Goal: Transaction & Acquisition: Subscribe to service/newsletter

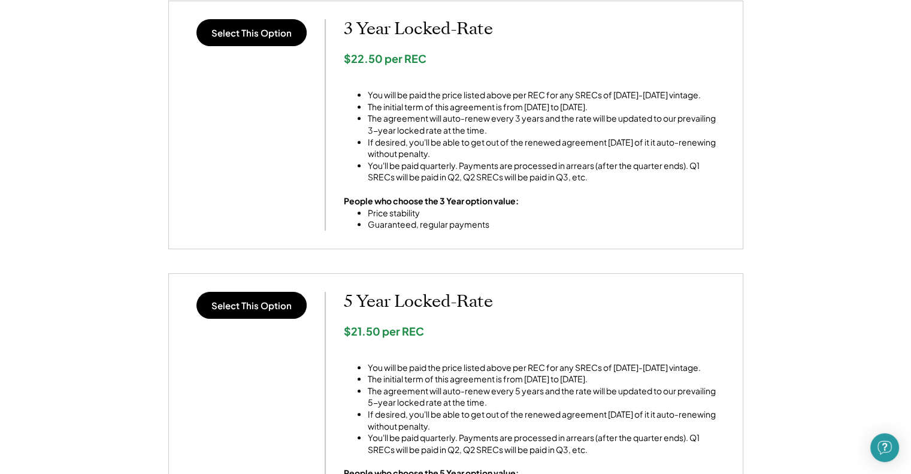
scroll to position [359, 0]
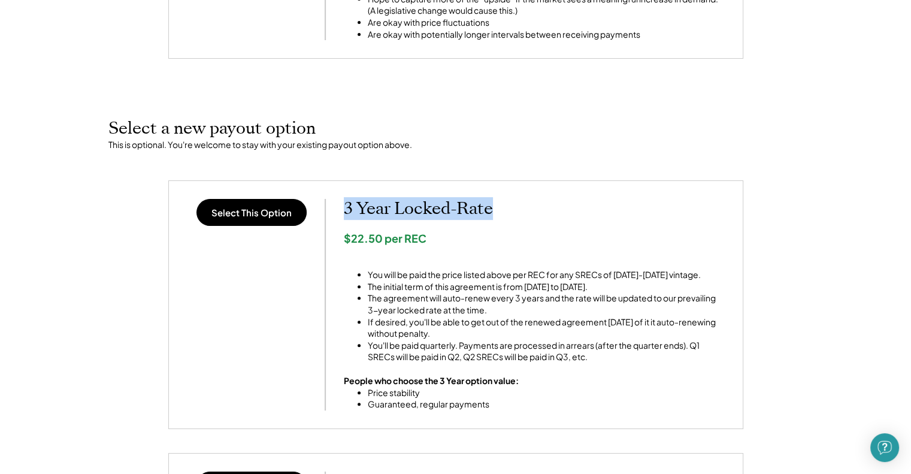
drag, startPoint x: 338, startPoint y: 213, endPoint x: 505, endPoint y: 217, distance: 167.7
click at [498, 213] on div "Select This Option 3 Year Locked-Rate $22.50 per REC You will be paid the price…" at bounding box center [456, 304] width 538 height 211
click at [521, 233] on div "$22.50 per REC" at bounding box center [534, 238] width 381 height 14
drag, startPoint x: 340, startPoint y: 210, endPoint x: 515, endPoint y: 214, distance: 175.5
click at [513, 213] on div "Select This Option 3 Year Locked-Rate $22.50 per REC You will be paid the price…" at bounding box center [456, 304] width 538 height 211
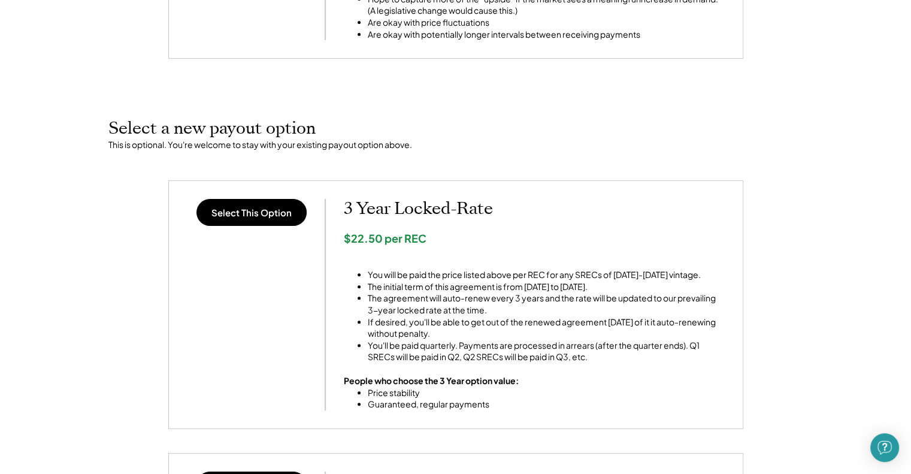
click at [517, 234] on div "$22.50 per REC" at bounding box center [534, 238] width 381 height 14
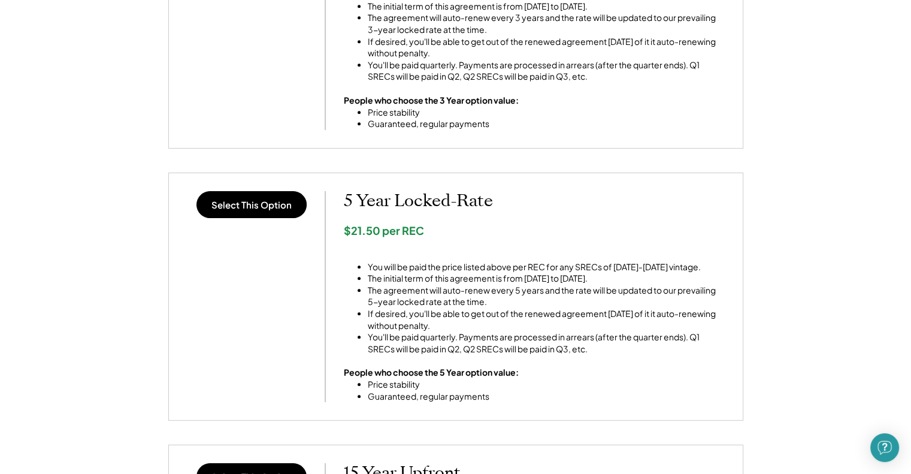
scroll to position [659, 0]
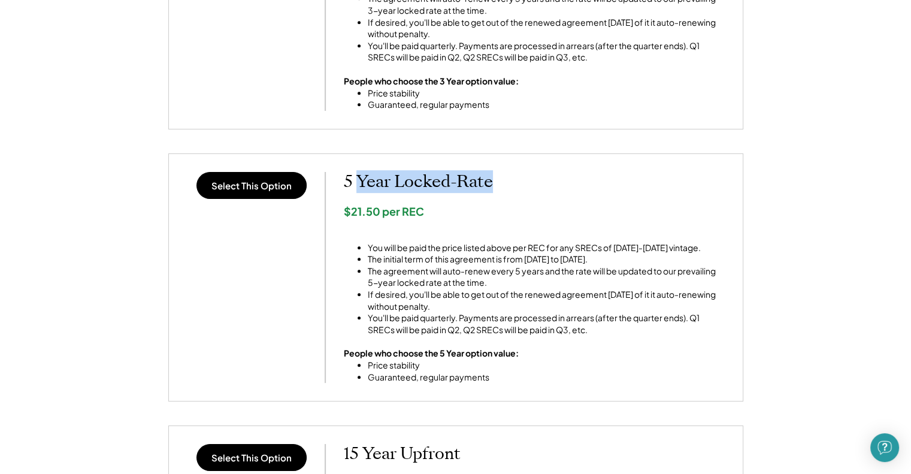
drag, startPoint x: 357, startPoint y: 185, endPoint x: 494, endPoint y: 186, distance: 137.1
click at [494, 186] on h2 "5 Year Locked-Rate" at bounding box center [534, 182] width 381 height 20
click at [465, 263] on li "The initial term of this agreement is from 1/1/2025 to 12/31/2029." at bounding box center [546, 259] width 357 height 12
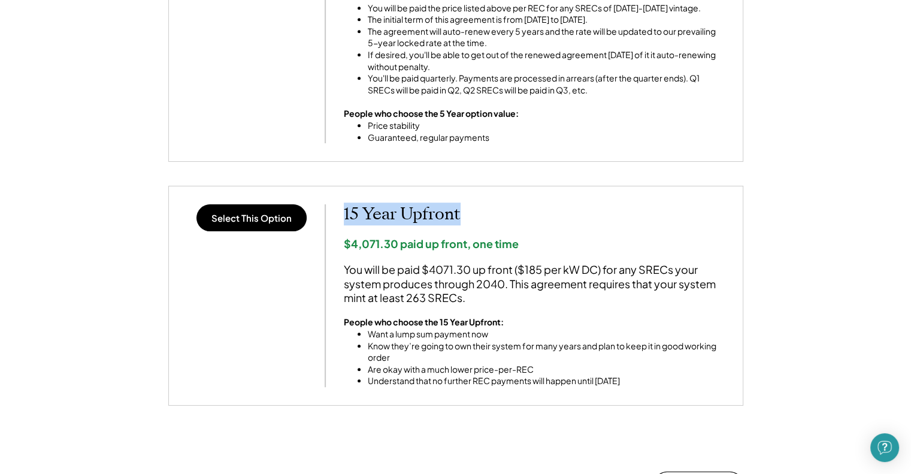
drag, startPoint x: 338, startPoint y: 215, endPoint x: 486, endPoint y: 217, distance: 148.5
click at [486, 217] on div "Select This Option 15 Year Upfront $4,071.30 paid up front, one time You will b…" at bounding box center [456, 295] width 538 height 183
click at [505, 223] on h2 "15 Year Upfront" at bounding box center [534, 214] width 381 height 20
drag, startPoint x: 383, startPoint y: 218, endPoint x: 460, endPoint y: 216, distance: 76.7
click at [460, 216] on h2 "15 Year Upfront" at bounding box center [534, 214] width 381 height 20
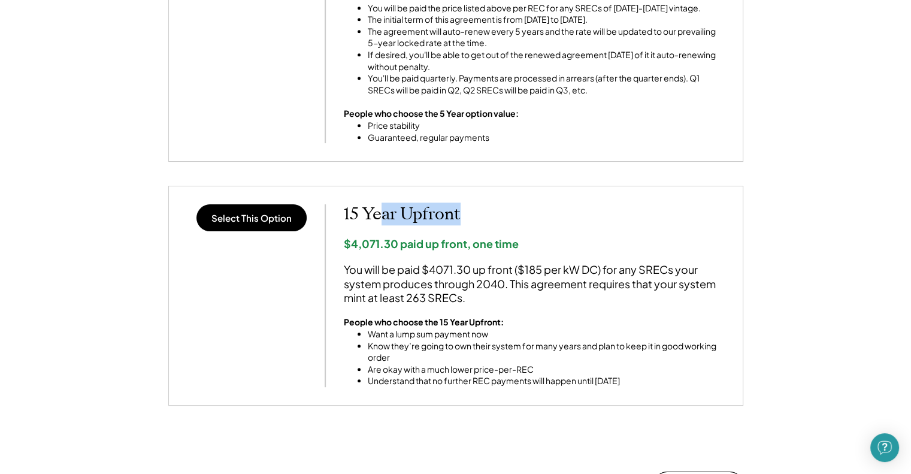
click at [515, 228] on div "15 Year Upfront $4,071.30 paid up front, one time You will be paid $4071.30 up …" at bounding box center [534, 295] width 381 height 183
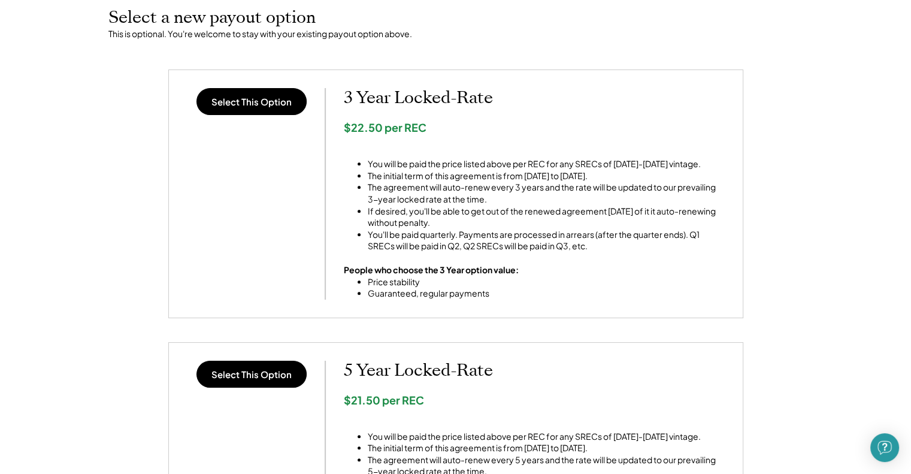
scroll to position [539, 0]
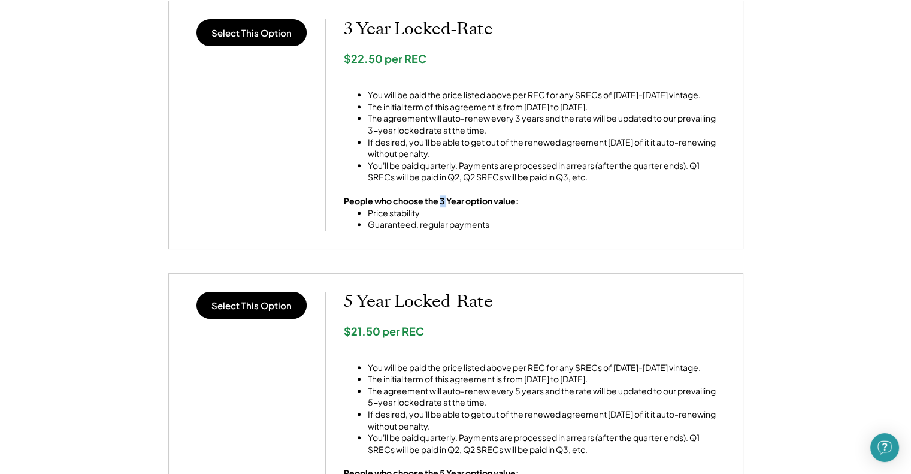
drag, startPoint x: 439, startPoint y: 199, endPoint x: 447, endPoint y: 202, distance: 8.7
click at [447, 202] on strong "People who choose the 3 Year option value:" at bounding box center [431, 200] width 175 height 11
drag, startPoint x: 462, startPoint y: 312, endPoint x: 472, endPoint y: 313, distance: 9.6
click at [472, 313] on div "5 Year Locked-Rate $21.50 per REC You will be paid the price listed above per R…" at bounding box center [534, 397] width 381 height 211
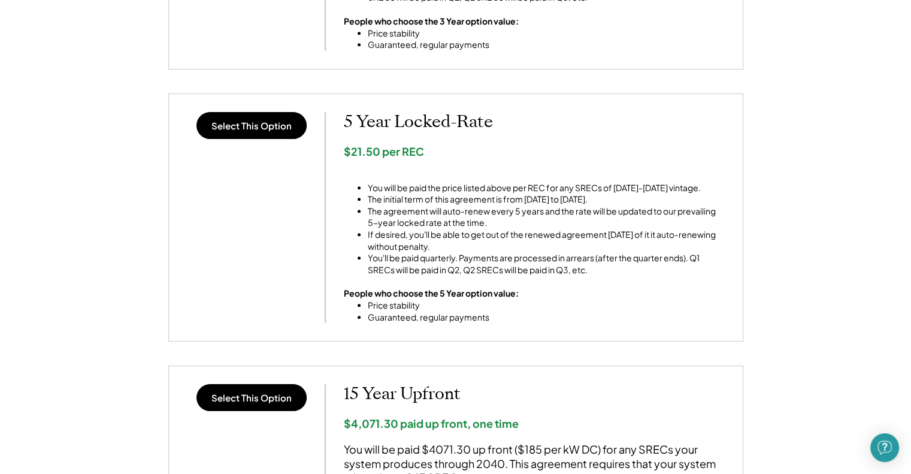
click at [542, 311] on div "5 Year Locked-Rate $21.50 per REC You will be paid the price listed above per R…" at bounding box center [534, 217] width 381 height 211
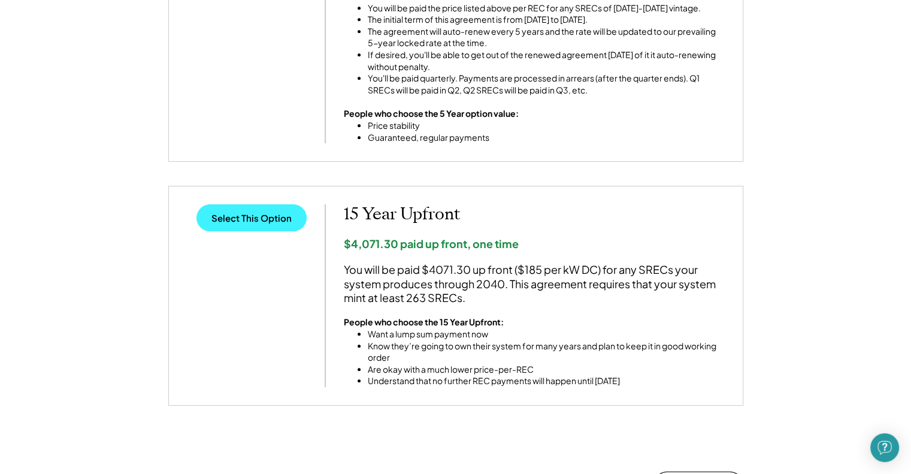
click at [248, 222] on button "Select This Option" at bounding box center [251, 217] width 110 height 27
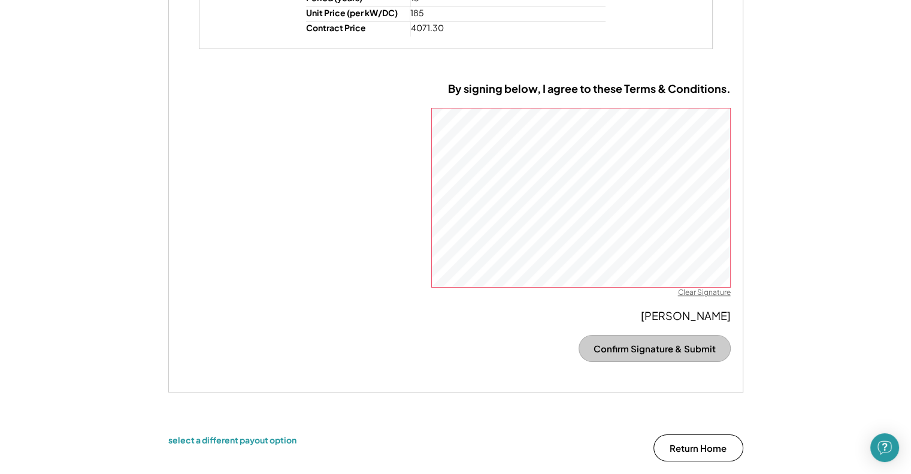
scroll to position [837, 0]
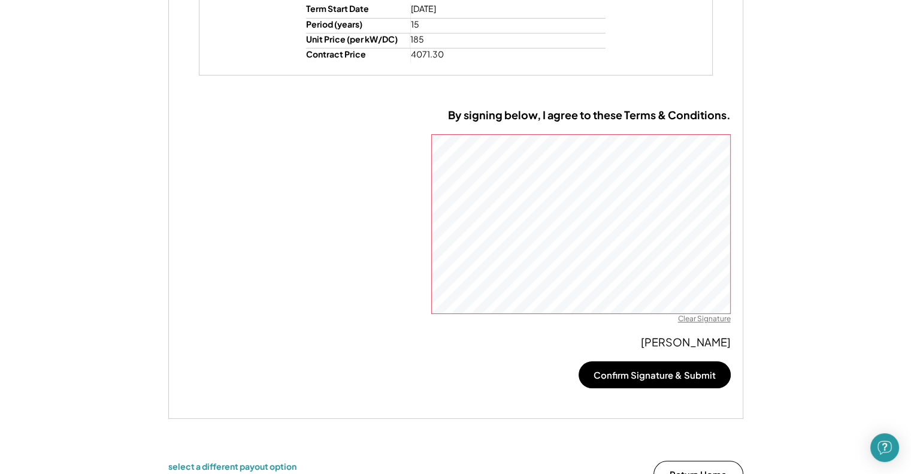
click at [701, 320] on div "Clear Signature" at bounding box center [704, 319] width 53 height 10
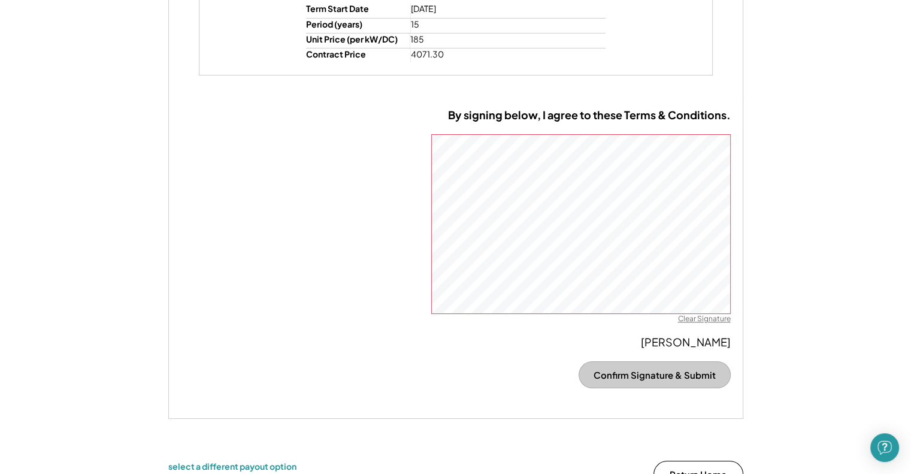
click at [601, 126] on div "By signing below, I agree to these Terms & Conditions. Clear Signature Gustavo …" at bounding box center [455, 257] width 575 height 322
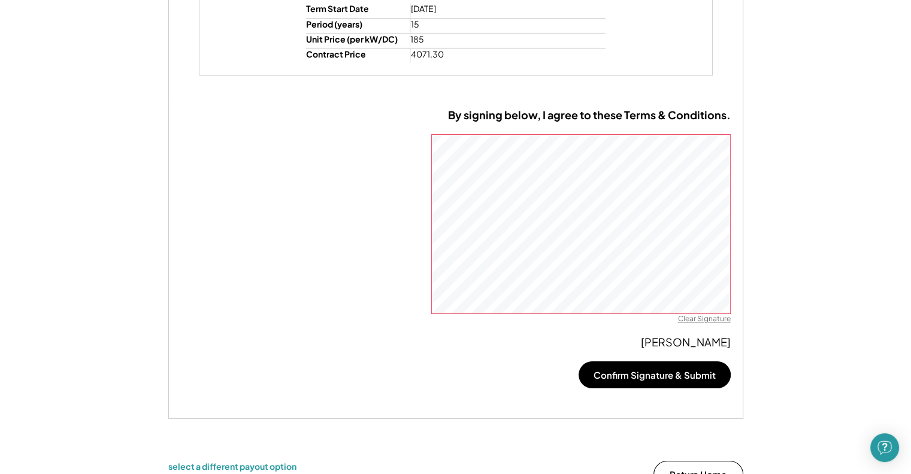
click at [709, 316] on div "Clear Signature" at bounding box center [704, 319] width 53 height 10
click at [709, 319] on div "Clear Signature" at bounding box center [704, 319] width 53 height 10
click at [707, 318] on div "Clear Signature" at bounding box center [704, 319] width 53 height 10
click at [695, 321] on div "Clear Signature" at bounding box center [704, 319] width 53 height 10
click at [705, 319] on div "Clear Signature" at bounding box center [704, 319] width 53 height 10
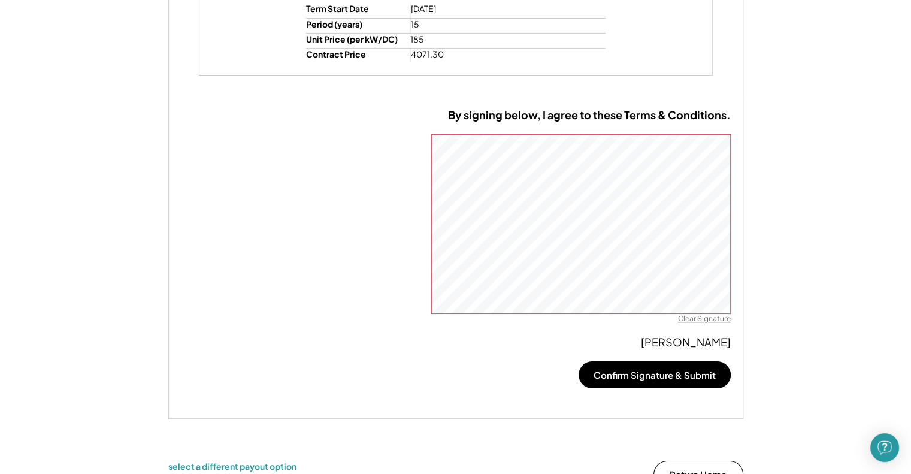
click at [697, 315] on div "By signing below, I agree to these Terms & Conditions. Clear Signature Gustavo …" at bounding box center [455, 257] width 575 height 322
click at [697, 316] on div "Clear Signature" at bounding box center [704, 319] width 53 height 10
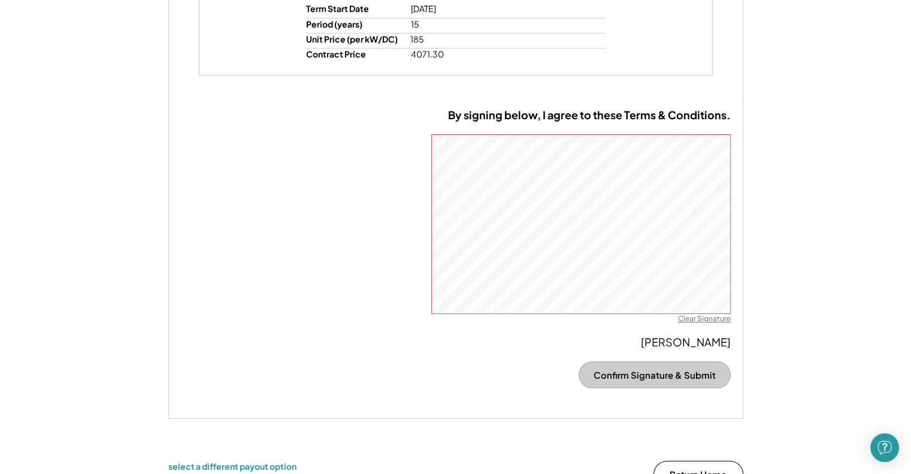
click at [625, 101] on div "By signing below, I agree to these Terms & Conditions. Clear Signature Gustavo …" at bounding box center [455, 257] width 575 height 322
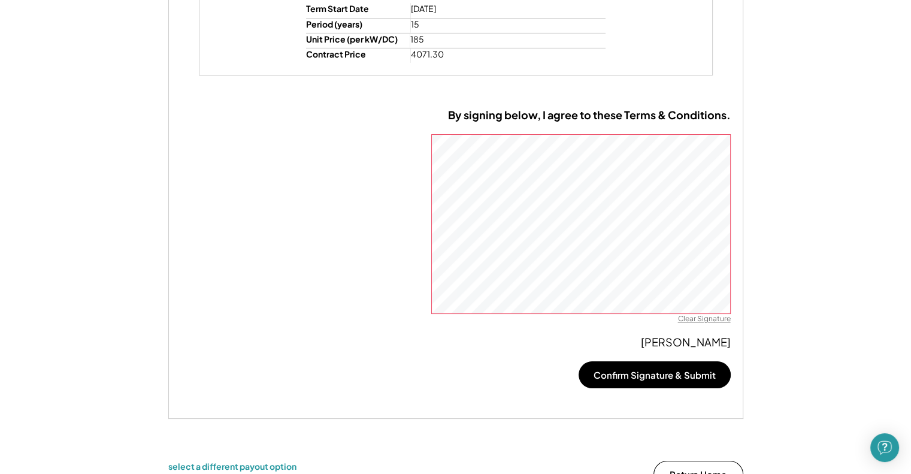
click at [700, 319] on div "Clear Signature" at bounding box center [704, 319] width 53 height 10
click at [699, 317] on div "Clear Signature" at bounding box center [704, 319] width 53 height 10
click at [712, 319] on div "Clear Signature" at bounding box center [704, 319] width 53 height 10
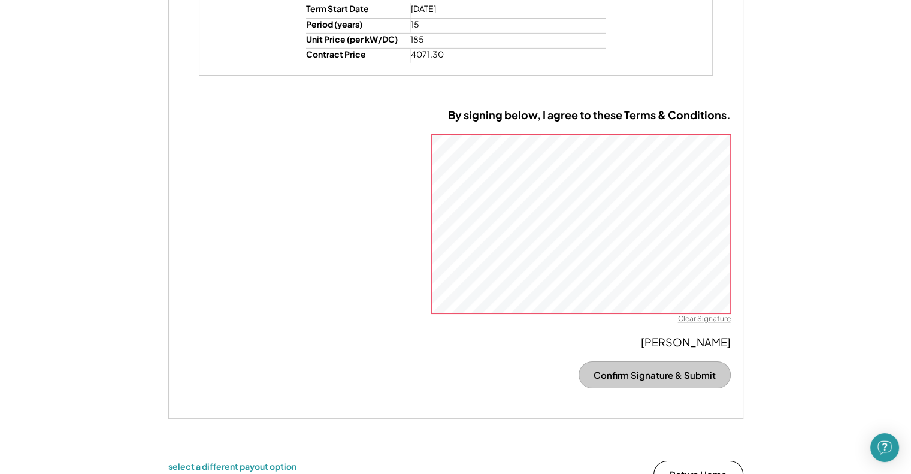
click at [588, 127] on div "By signing below, I agree to these Terms & Conditions. Clear Signature Gustavo …" at bounding box center [455, 257] width 575 height 322
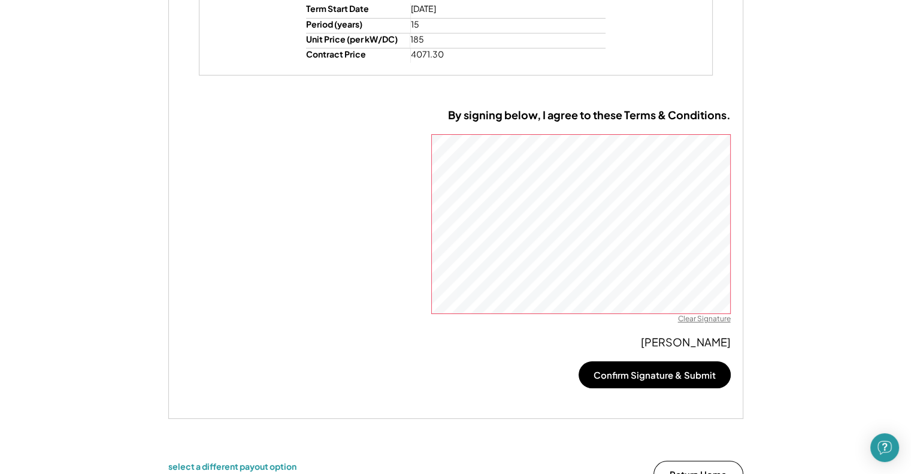
click at [707, 316] on div "Clear Signature" at bounding box center [704, 319] width 53 height 10
click at [684, 319] on div "Clear Signature" at bounding box center [704, 319] width 53 height 10
click at [708, 320] on div "Clear Signature" at bounding box center [704, 319] width 53 height 10
click at [704, 316] on div "Clear Signature" at bounding box center [704, 319] width 53 height 10
click at [699, 319] on div "Clear Signature" at bounding box center [704, 319] width 53 height 10
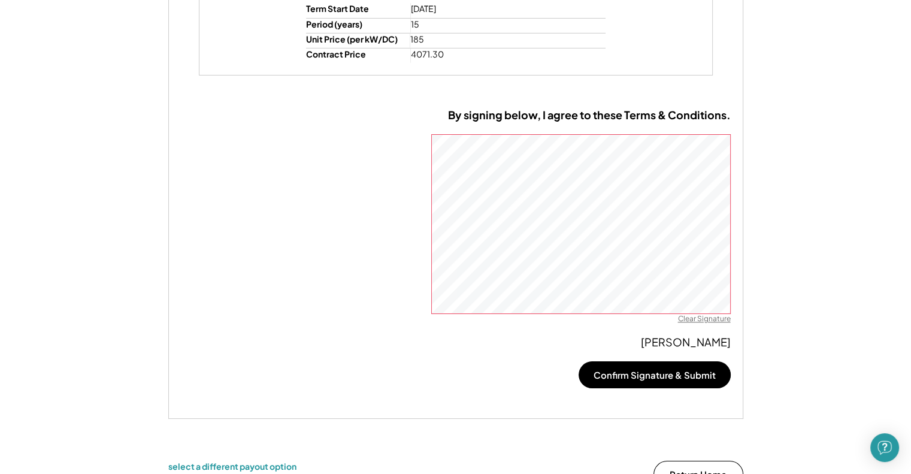
click at [708, 317] on div "Clear Signature" at bounding box center [704, 319] width 53 height 10
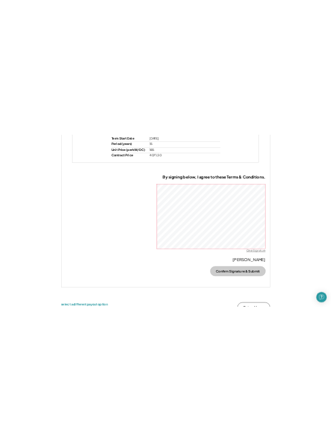
scroll to position [7323, 0]
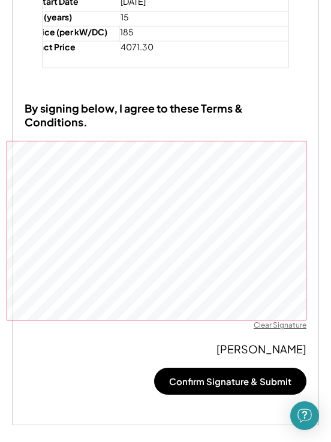
click at [287, 320] on div "Clear Signature" at bounding box center [279, 325] width 53 height 10
click at [281, 311] on div "By signing below, I agree to these Terms & Conditions. Clear Signature Gustavo …" at bounding box center [165, 257] width 307 height 337
click at [278, 320] on div "Clear Signature" at bounding box center [279, 325] width 53 height 10
click at [286, 320] on div "Clear Signature" at bounding box center [279, 325] width 53 height 10
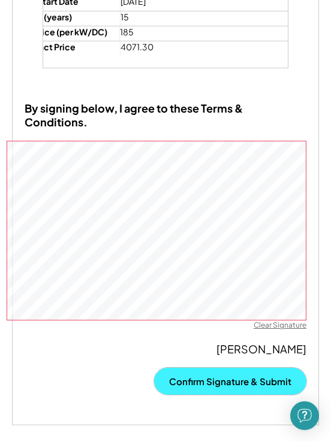
click at [220, 368] on button "Confirm Signature & Submit" at bounding box center [230, 381] width 152 height 27
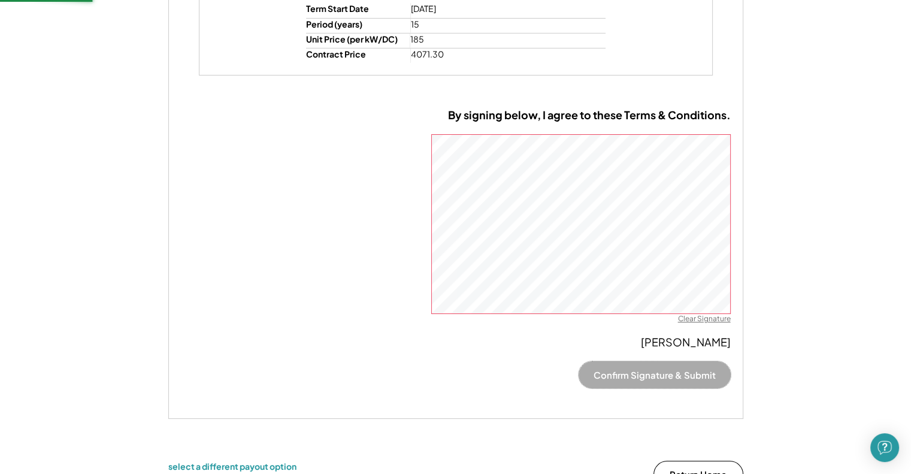
scroll to position [3943, 0]
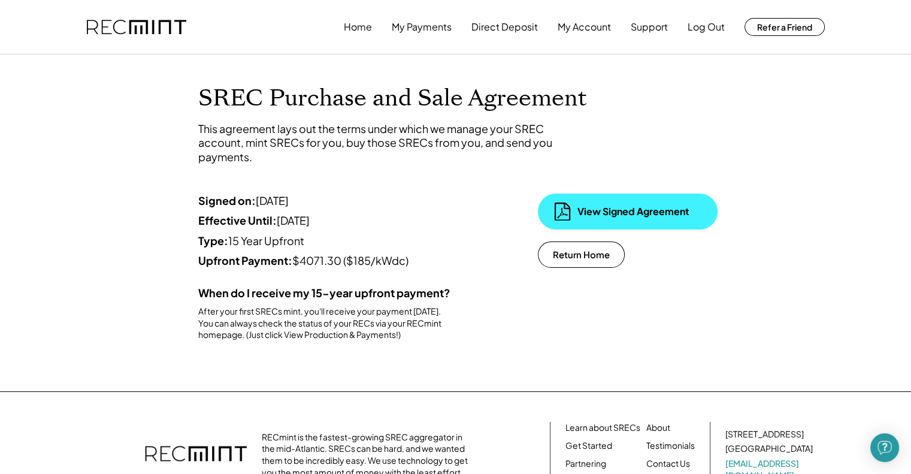
click at [600, 224] on div "View Signed Agreement" at bounding box center [628, 211] width 180 height 36
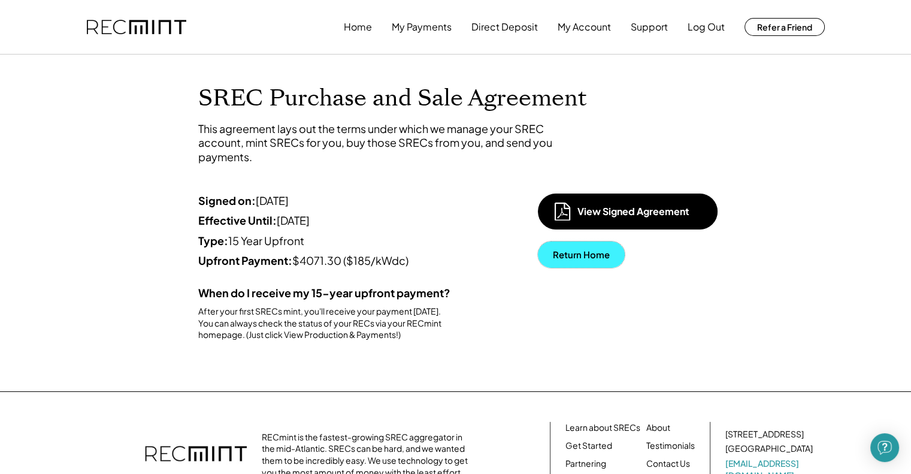
click at [593, 258] on button "Return Home" at bounding box center [581, 254] width 87 height 26
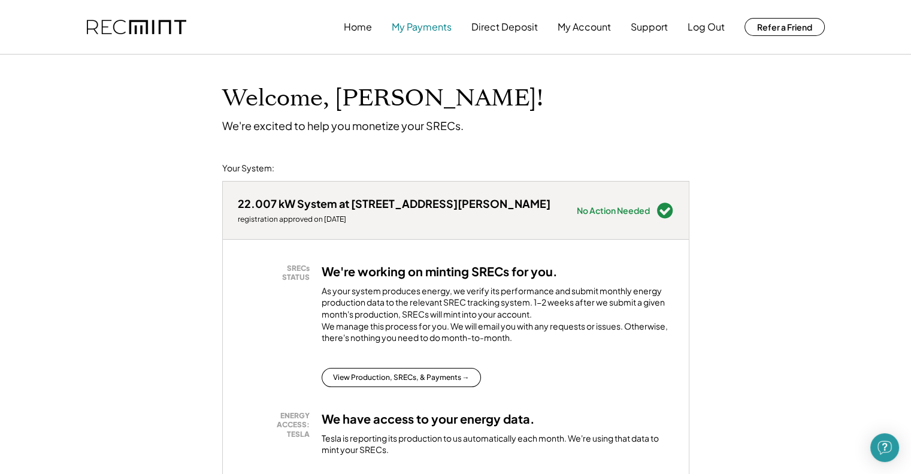
click at [412, 33] on button "My Payments" at bounding box center [422, 27] width 60 height 24
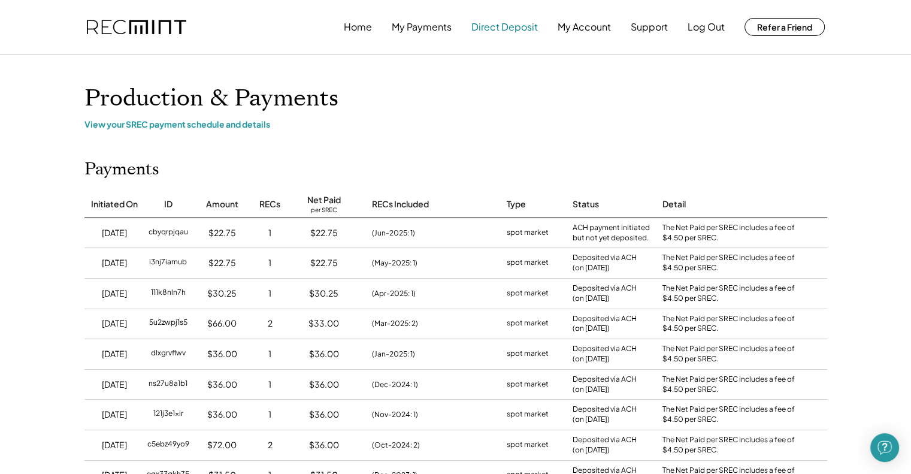
click at [505, 31] on button "Direct Deposit" at bounding box center [504, 27] width 66 height 24
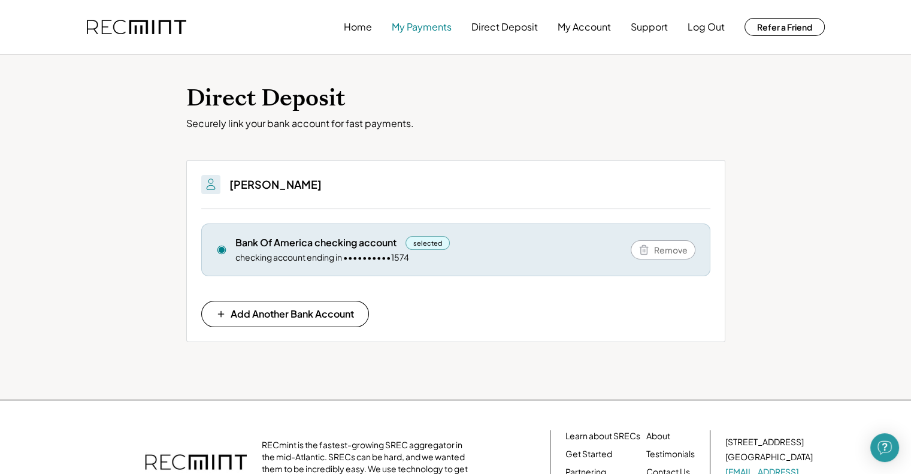
click at [441, 30] on button "My Payments" at bounding box center [422, 27] width 60 height 24
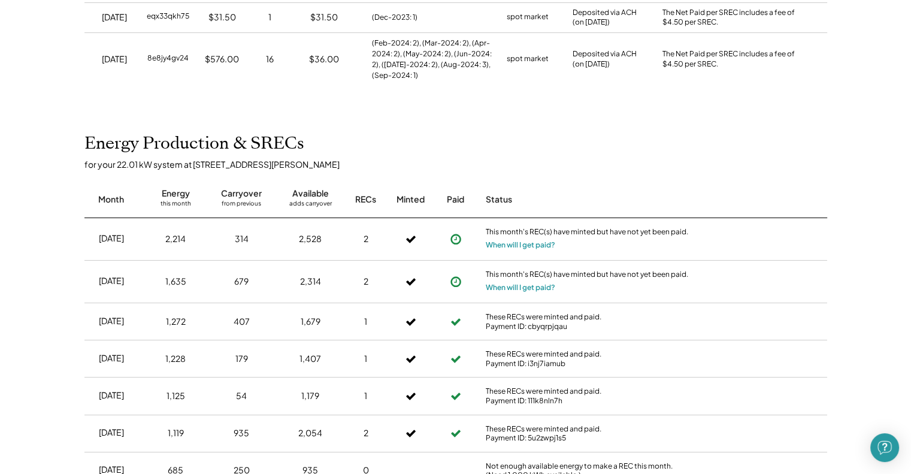
scroll to position [479, 0]
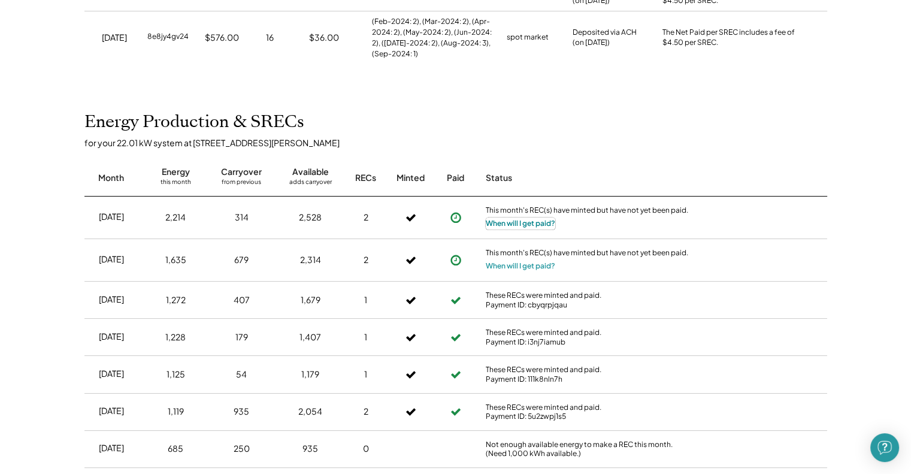
click at [519, 226] on button "When will I get paid?" at bounding box center [520, 223] width 69 height 12
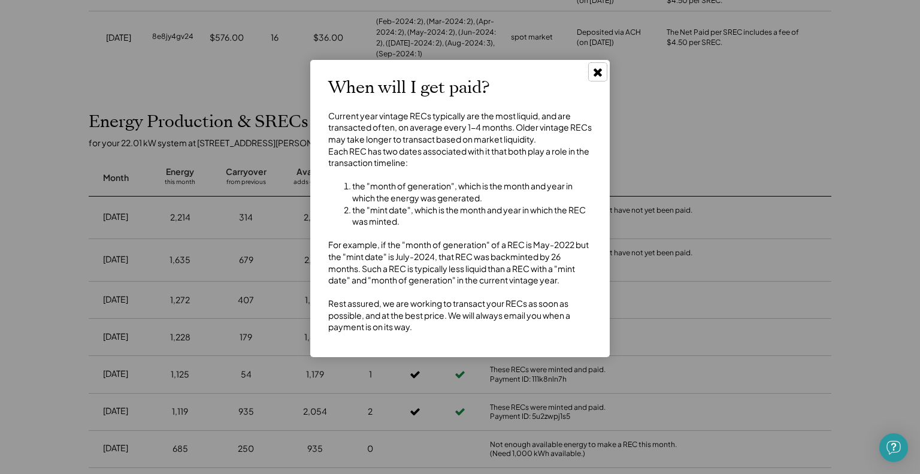
click at [593, 69] on icon at bounding box center [598, 72] width 12 height 12
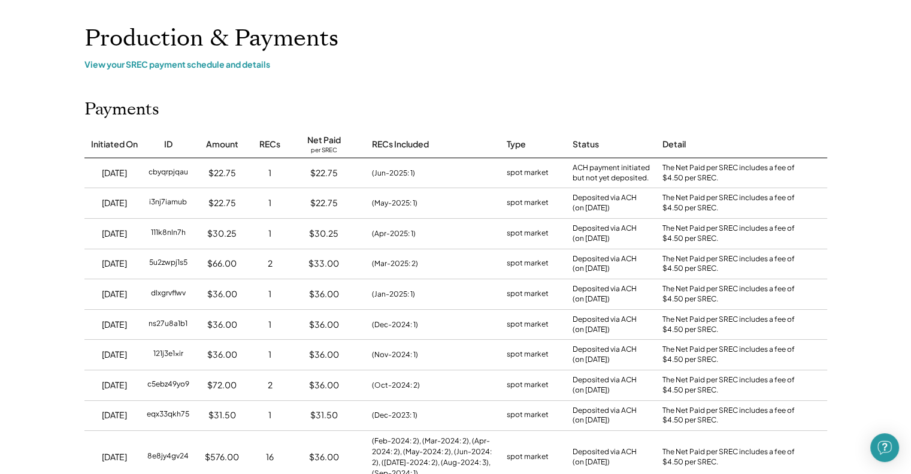
scroll to position [0, 0]
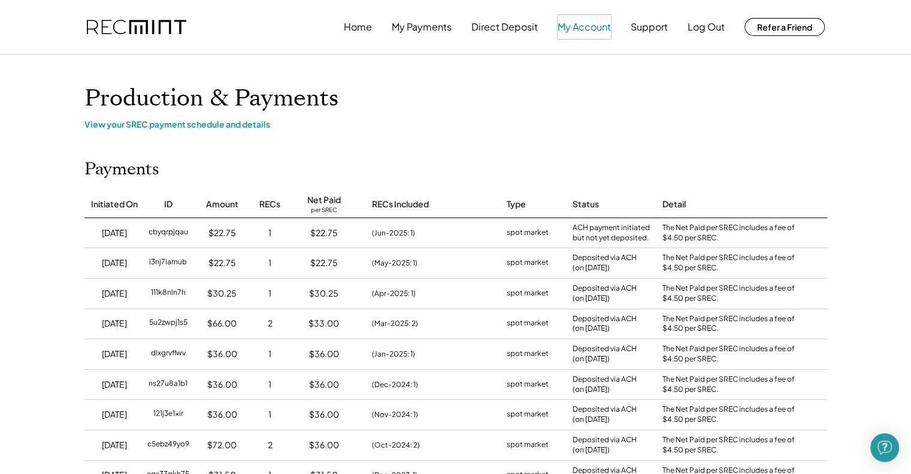
click at [575, 32] on button "My Account" at bounding box center [584, 27] width 53 height 24
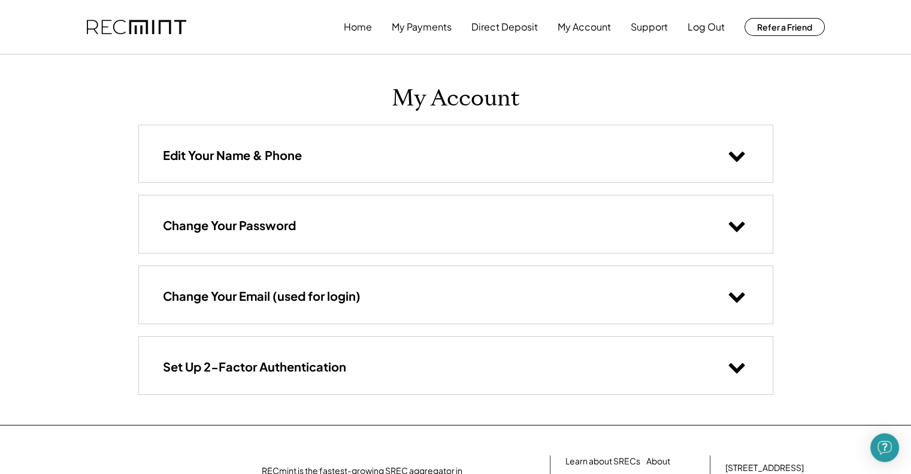
click at [338, 35] on div "Home My Payments Direct Deposit My Account Support Log Out Refer a Friend" at bounding box center [455, 27] width 767 height 54
click at [350, 31] on button "Home" at bounding box center [358, 27] width 28 height 24
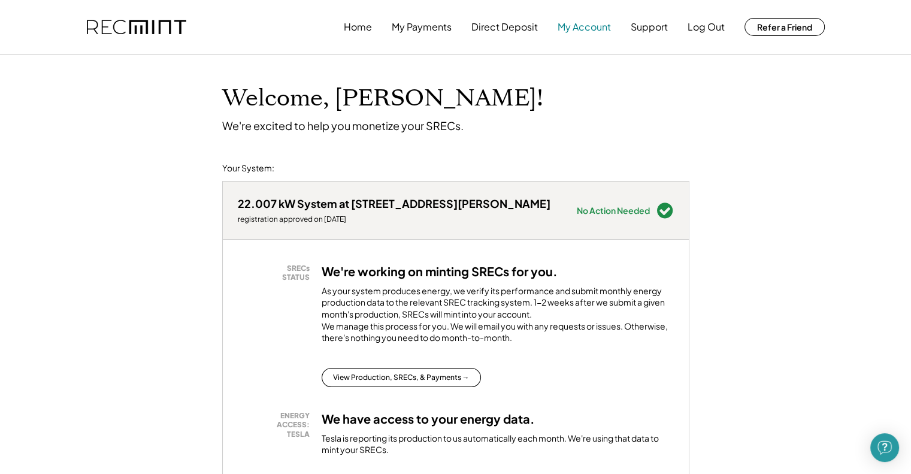
click at [571, 31] on button "My Account" at bounding box center [584, 27] width 53 height 24
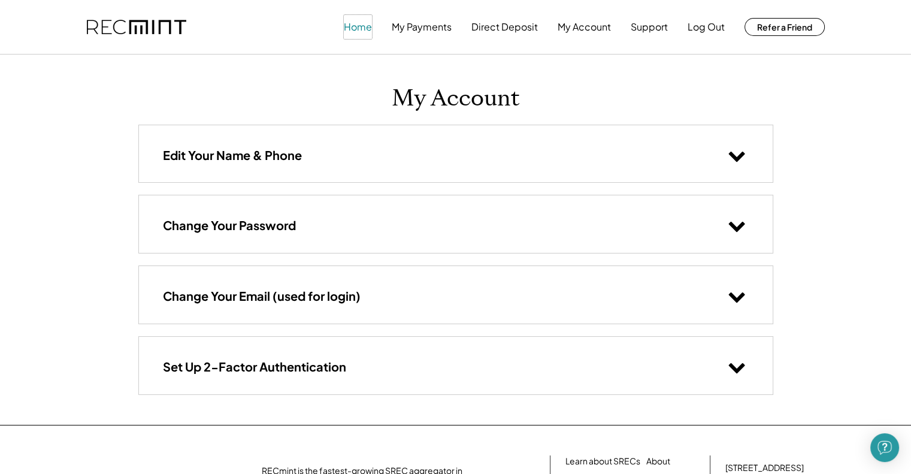
click at [361, 27] on button "Home" at bounding box center [358, 27] width 28 height 24
